Goal: Information Seeking & Learning: Find specific fact

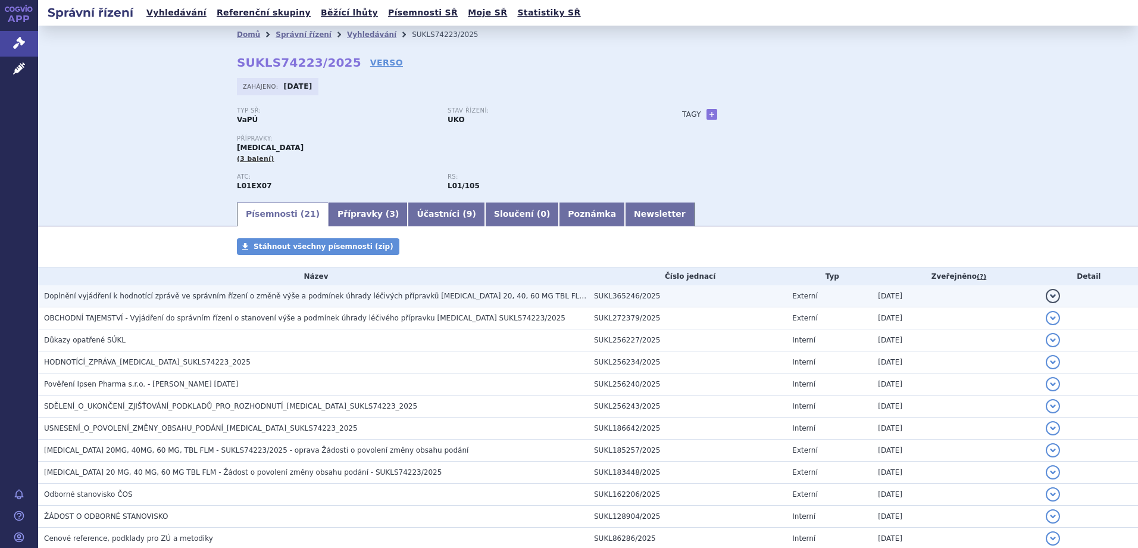
click at [166, 291] on h3 "Doplnění vyjádření k hodnotící zprávě ve správním řízení o změně výše a podmíne…" at bounding box center [316, 296] width 544 height 12
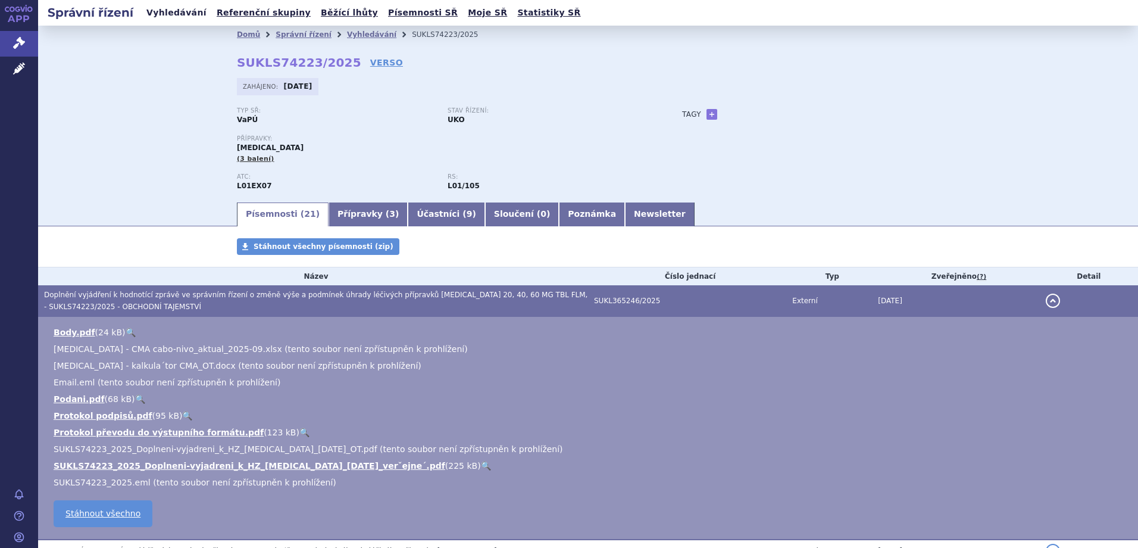
click at [152, 8] on link "Vyhledávání" at bounding box center [176, 13] width 67 height 16
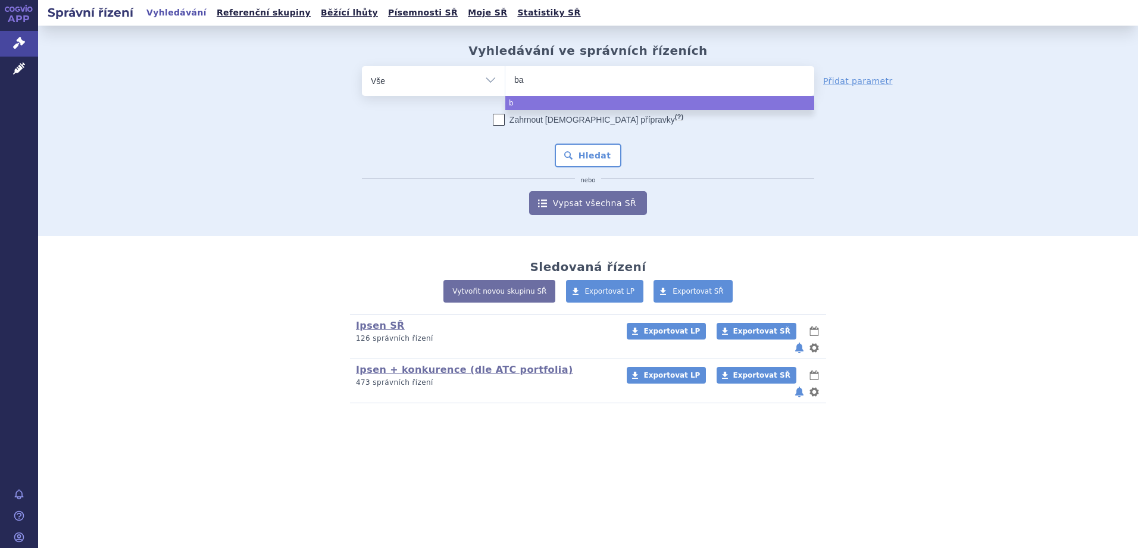
type input "bav"
type input "baven"
type input "bavenci"
type input "bavencio"
select select "bavencio"
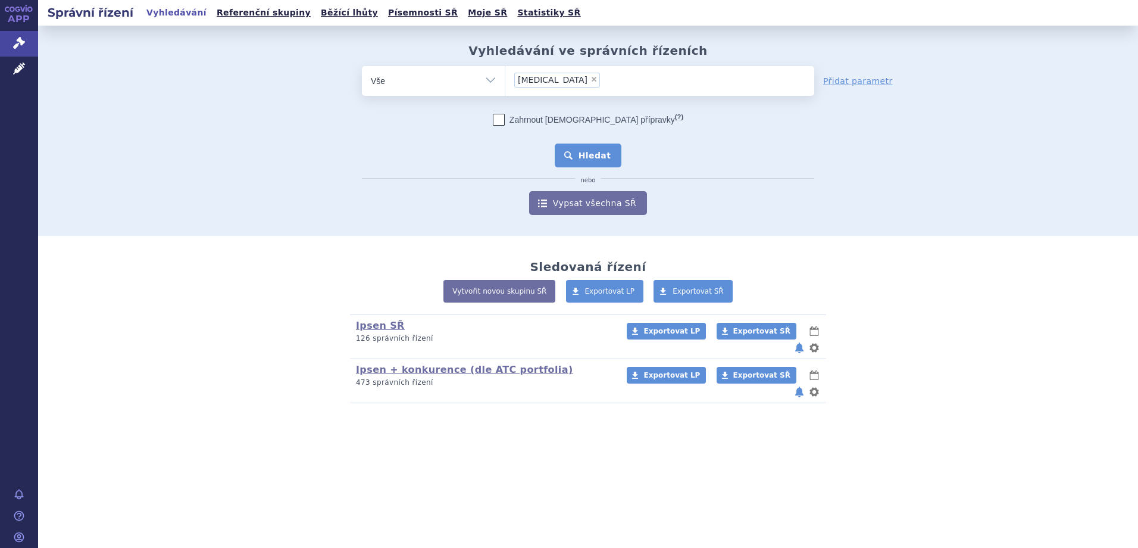
click at [601, 151] on button "Hledat" at bounding box center [588, 156] width 67 height 24
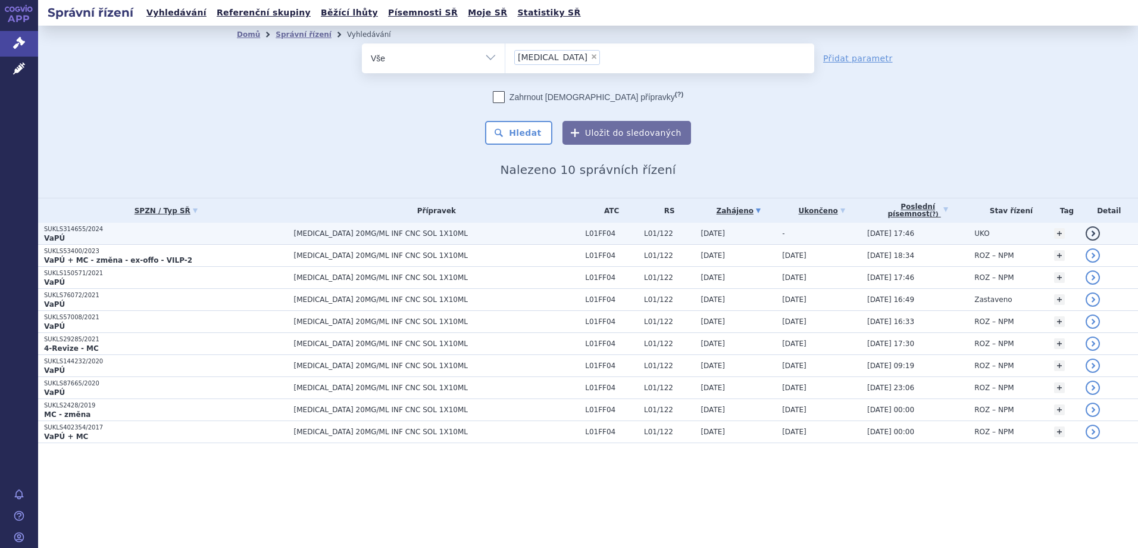
click at [257, 229] on p "SUKLS314655/2024" at bounding box center [166, 229] width 244 height 8
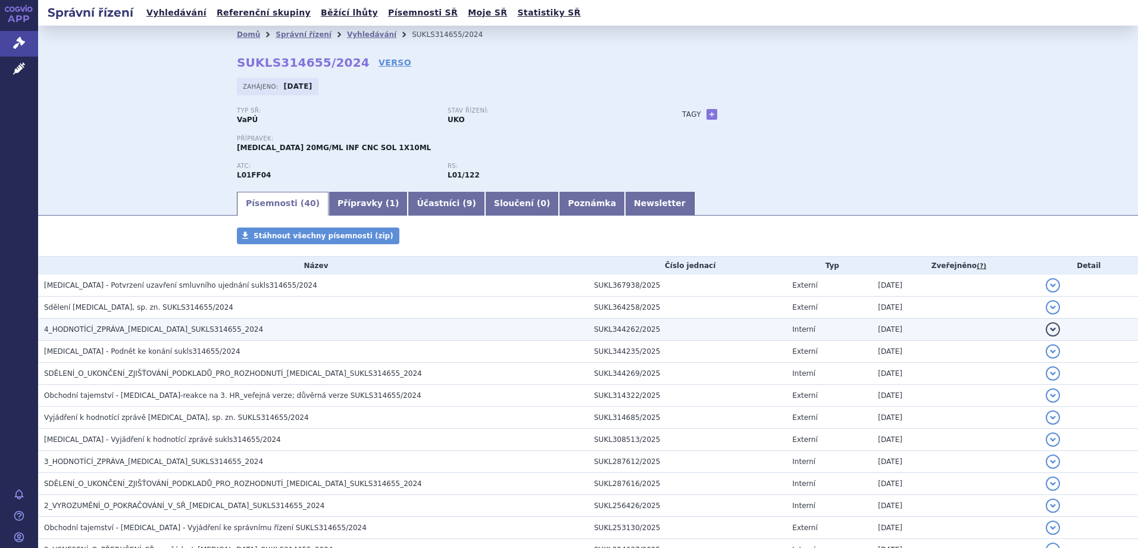
click at [217, 332] on span "4_HODNOTÍCÍ_ZPRÁVA_BAVENCIO_SUKLS314655_2024" at bounding box center [153, 329] width 219 height 8
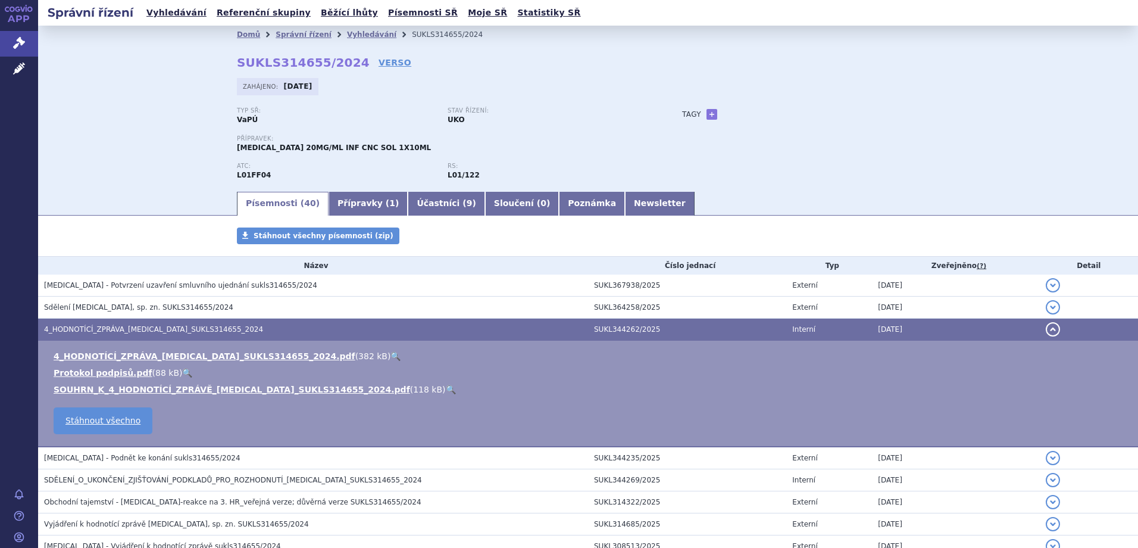
click at [391, 357] on link "🔍" at bounding box center [396, 356] width 10 height 10
click at [57, 45] on span "Správní řízení" at bounding box center [78, 43] width 80 height 25
